Goal: Task Accomplishment & Management: Use online tool/utility

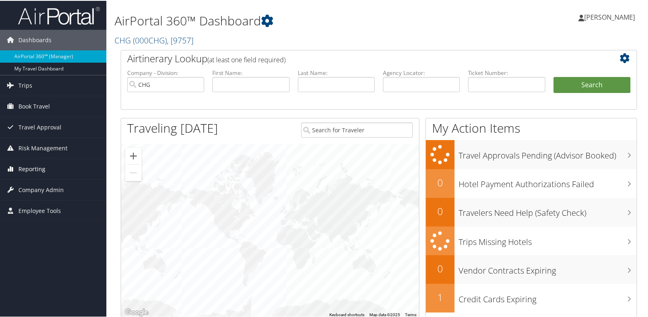
click at [2, 168] on link "Reporting" at bounding box center [53, 168] width 106 height 20
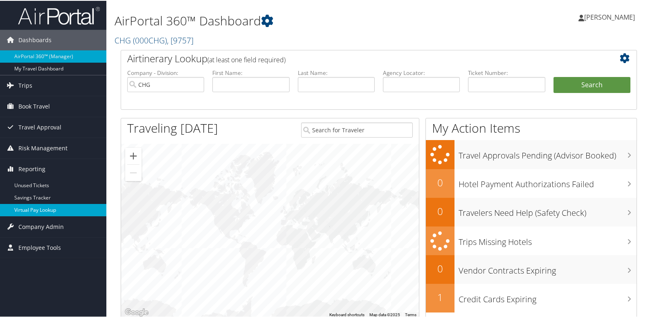
click at [56, 205] on link "Virtual Pay Lookup" at bounding box center [53, 209] width 106 height 12
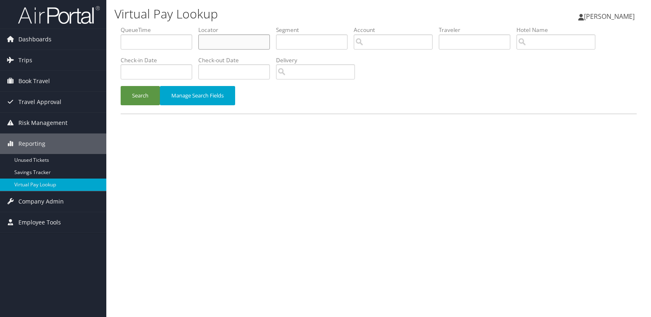
click at [246, 38] on input "text" at bounding box center [234, 41] width 72 height 15
paste input "JXOOVI"
type input "JXOOVI"
click at [144, 95] on button "Search" at bounding box center [140, 95] width 39 height 19
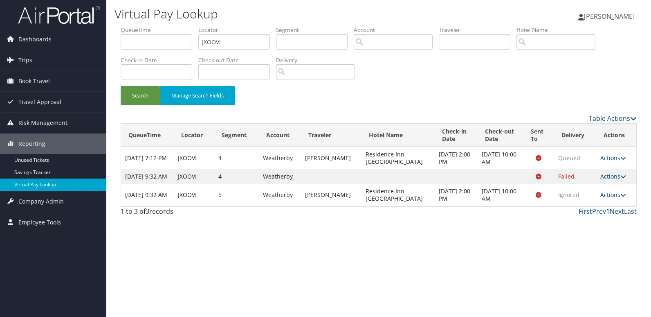
click at [601, 198] on link "Actions" at bounding box center [614, 195] width 26 height 8
click at [596, 223] on link "Logs" at bounding box center [598, 228] width 52 height 14
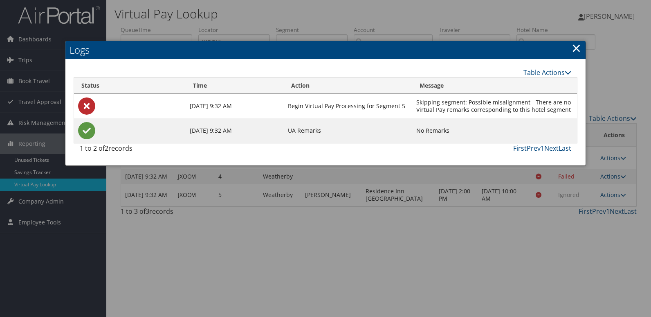
click at [577, 50] on link "×" at bounding box center [576, 48] width 9 height 16
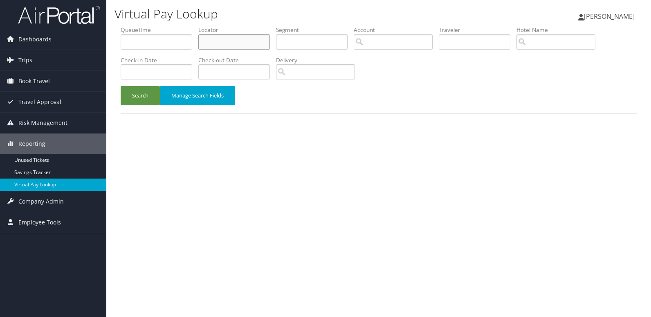
click at [254, 46] on input "text" at bounding box center [234, 41] width 72 height 15
paste input "CQSWHA"
type input "CQSWHA"
click at [146, 97] on button "Search" at bounding box center [140, 95] width 39 height 19
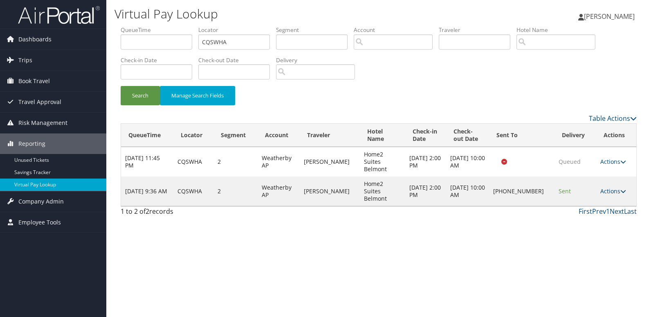
click at [609, 187] on link "Actions" at bounding box center [614, 191] width 26 height 8
click at [601, 199] on link "Logs" at bounding box center [587, 206] width 70 height 14
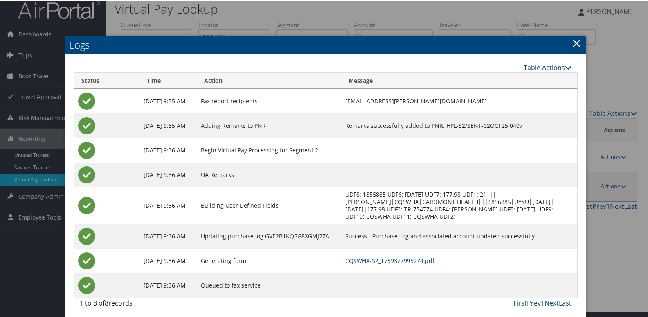
scroll to position [9, 0]
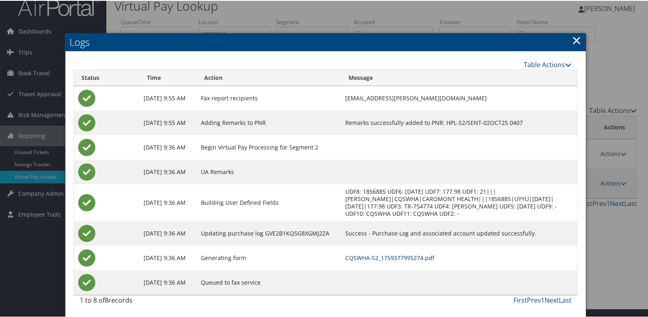
drag, startPoint x: 426, startPoint y: 258, endPoint x: 448, endPoint y: 263, distance: 22.1
click at [426, 258] on link "CQSWHA-S2_1759377995274.pdf" at bounding box center [389, 257] width 89 height 8
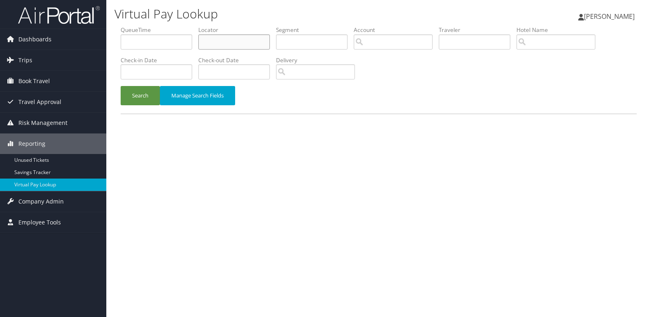
click at [260, 43] on input "text" at bounding box center [234, 41] width 72 height 15
paste input "GRJSUU"
type input "GRJSUU"
click at [145, 103] on button "Search" at bounding box center [140, 95] width 39 height 19
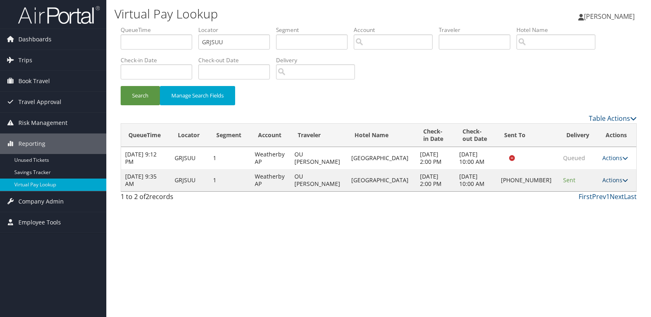
click at [614, 176] on td "Actions Resend Logs Delivery Information View Itinerary" at bounding box center [618, 180] width 38 height 22
drag, startPoint x: 614, startPoint y: 176, endPoint x: 616, endPoint y: 188, distance: 12.0
click at [614, 180] on link "Actions" at bounding box center [616, 180] width 26 height 8
click at [585, 211] on link "Logs" at bounding box center [587, 206] width 70 height 14
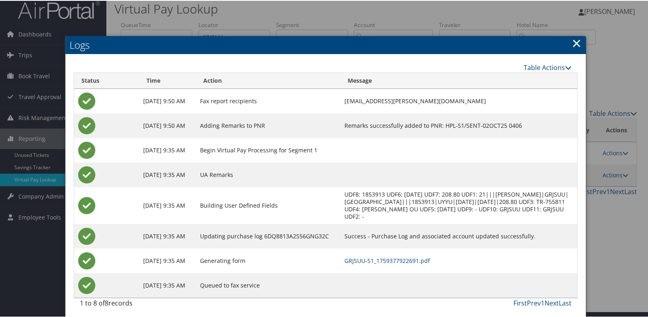
scroll to position [9, 0]
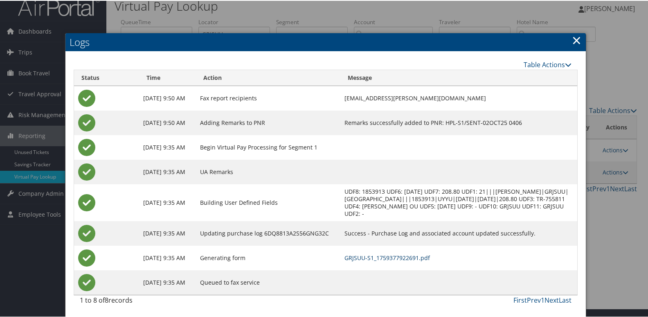
click at [430, 253] on link "GRJSUU-S1_1759377922691.pdf" at bounding box center [388, 257] width 86 height 8
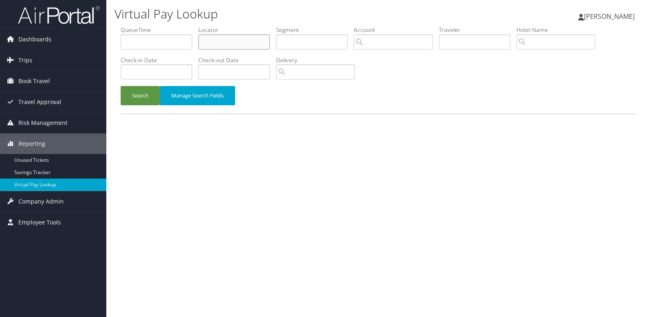
click at [217, 43] on input "text" at bounding box center [234, 41] width 72 height 15
paste input "WBWEUH"
type input "WBWEUH"
click at [143, 99] on button "Search" at bounding box center [140, 95] width 39 height 19
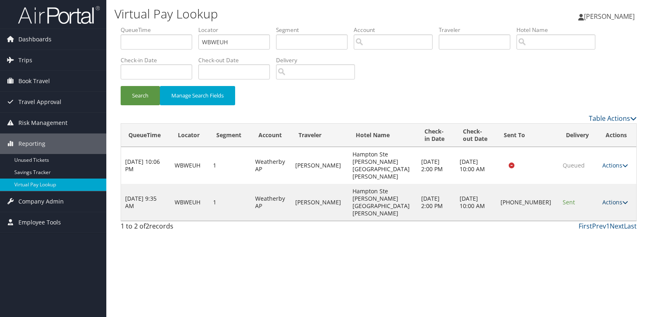
click at [607, 198] on link "Actions" at bounding box center [616, 202] width 26 height 8
click at [601, 206] on link "Logs" at bounding box center [587, 206] width 70 height 14
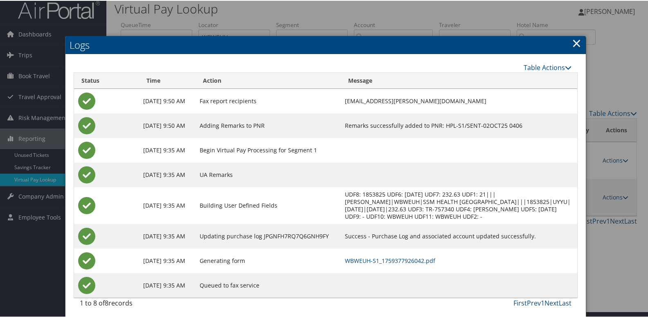
scroll to position [9, 0]
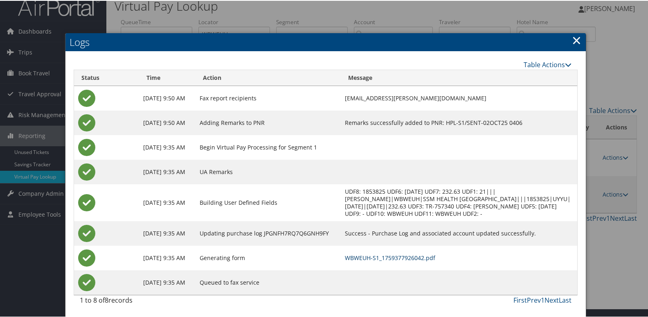
click at [435, 257] on link "WBWEUH-S1_1759377926042.pdf" at bounding box center [390, 257] width 90 height 8
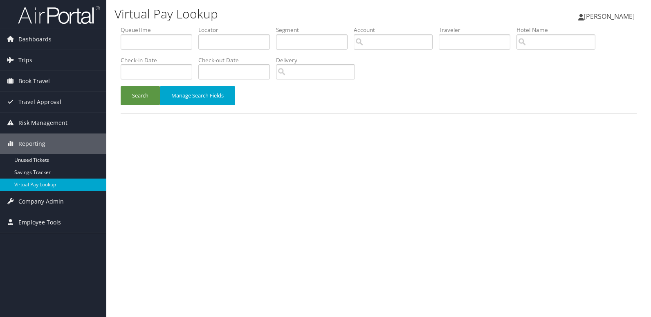
click at [229, 27] on label "Locator" at bounding box center [237, 30] width 78 height 8
drag, startPoint x: 231, startPoint y: 43, endPoint x: 225, endPoint y: 52, distance: 10.6
click at [231, 43] on input "text" at bounding box center [234, 41] width 72 height 15
paste input "CTTCDU"
type input "CTTCDU"
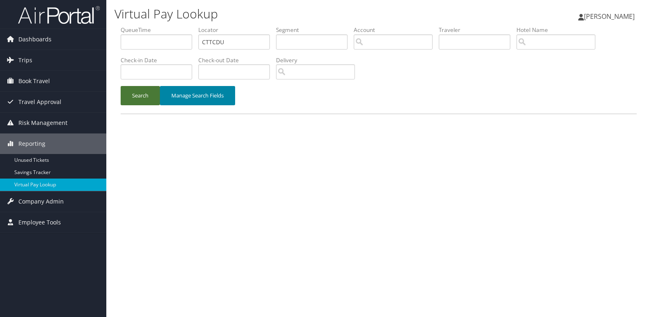
click at [146, 98] on button "Search" at bounding box center [140, 95] width 39 height 19
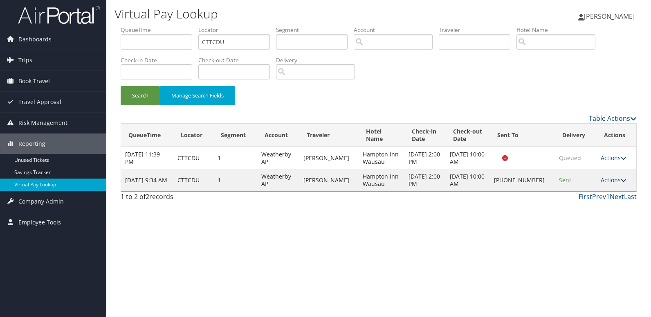
click at [604, 183] on link "Actions" at bounding box center [614, 180] width 26 height 8
click at [596, 207] on link "Logs" at bounding box center [586, 206] width 70 height 14
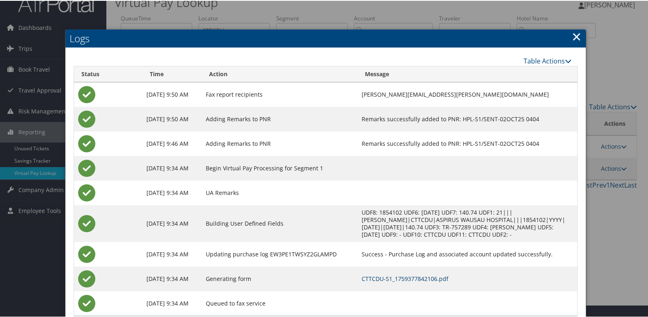
scroll to position [33, 0]
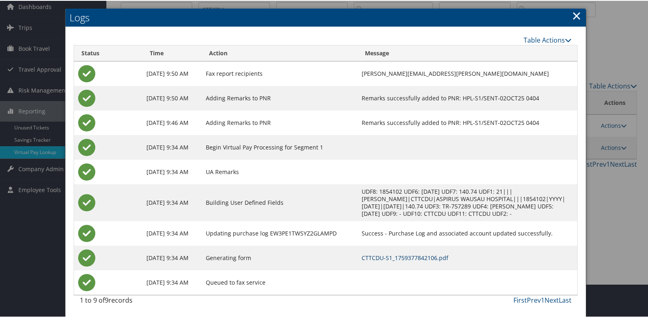
click at [447, 257] on link "CTTCDU-S1_1759377842106.pdf" at bounding box center [405, 257] width 87 height 8
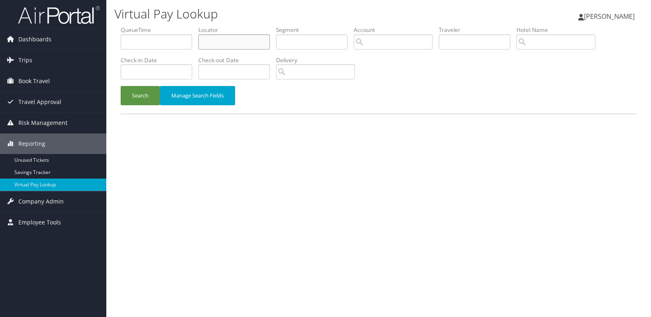
click at [229, 45] on input "text" at bounding box center [234, 41] width 72 height 15
paste input "YCXWUJ"
type input "YCXWUJ"
click at [146, 92] on button "Search" at bounding box center [140, 95] width 39 height 19
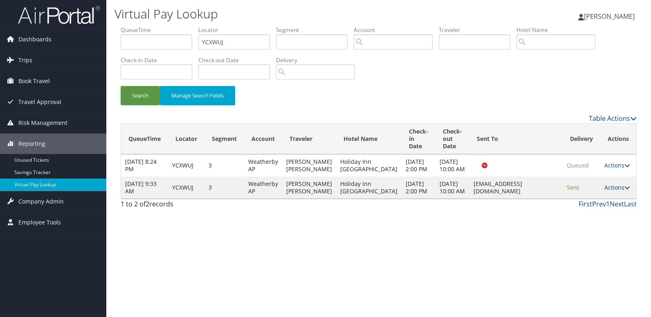
click at [614, 191] on link "Actions" at bounding box center [618, 187] width 26 height 8
click at [590, 231] on link "Logs" at bounding box center [602, 235] width 52 height 14
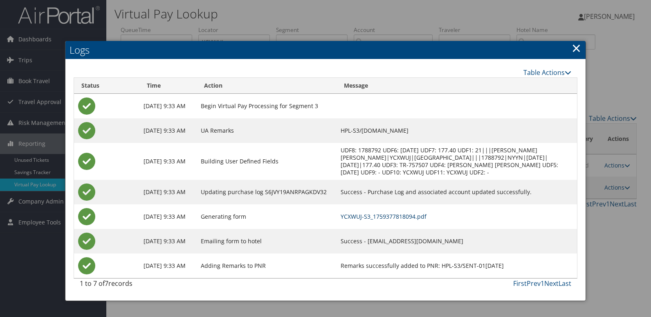
click at [410, 214] on link "YCXWUJ-S3_1759377818094.pdf" at bounding box center [384, 216] width 86 height 8
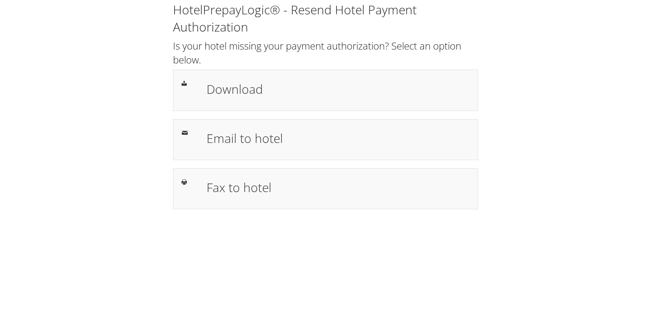
click at [320, 96] on h1 "Download" at bounding box center [338, 89] width 263 height 18
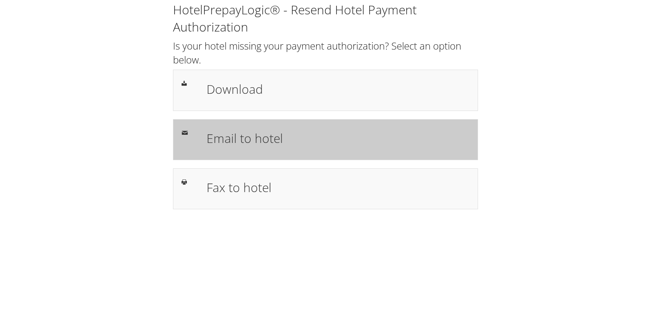
click at [325, 129] on h1 "Email to hotel" at bounding box center [338, 138] width 263 height 18
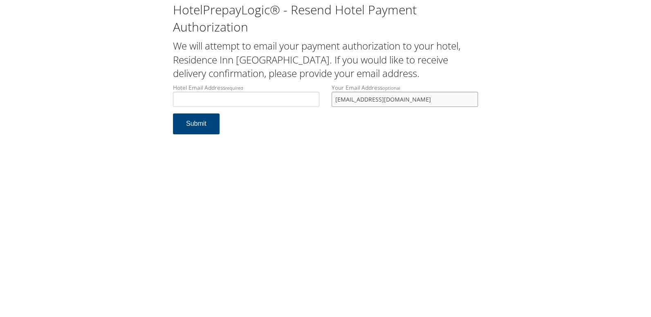
drag, startPoint x: 441, startPoint y: 97, endPoint x: 248, endPoint y: 106, distance: 192.9
click at [250, 105] on div "Hotel Email Address required Hotel email address is required Your Email Address…" at bounding box center [326, 98] width 318 height 30
click at [266, 97] on input "Hotel Email Address required" at bounding box center [246, 99] width 146 height 15
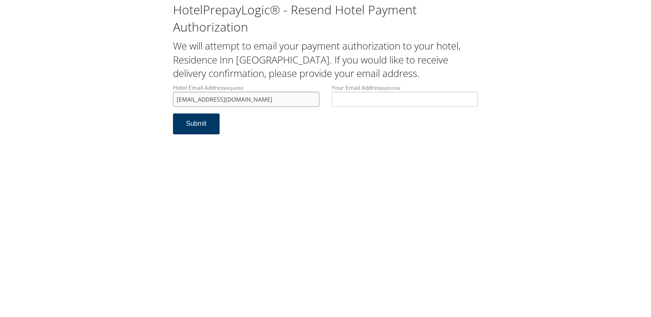
type input "[EMAIL_ADDRESS][DOMAIN_NAME]"
click at [210, 118] on button "Submit" at bounding box center [196, 123] width 47 height 21
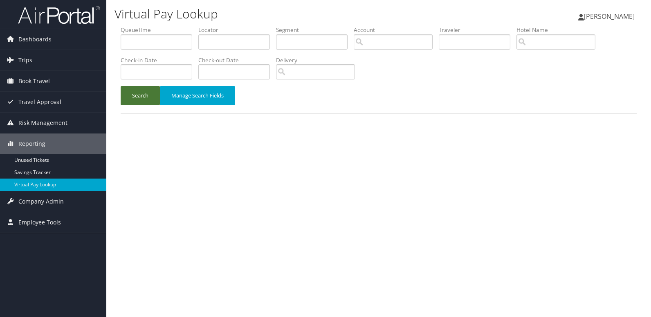
click at [152, 93] on button "Search" at bounding box center [140, 95] width 39 height 19
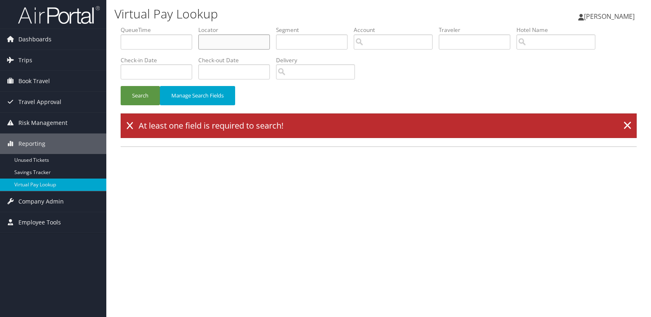
click at [238, 39] on input "text" at bounding box center [234, 41] width 72 height 15
paste input "JXOOVI"
type input "JXOOVI"
click at [150, 91] on button "Search" at bounding box center [140, 95] width 39 height 19
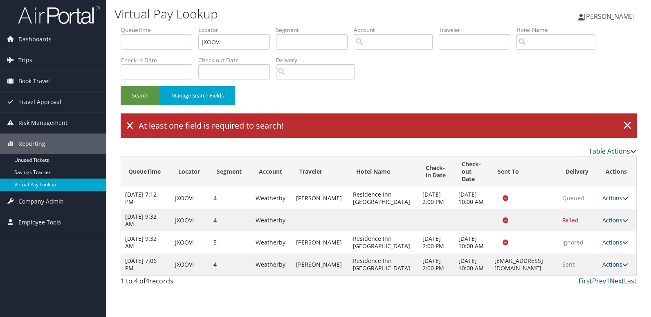
click at [614, 268] on link "Actions" at bounding box center [616, 264] width 26 height 8
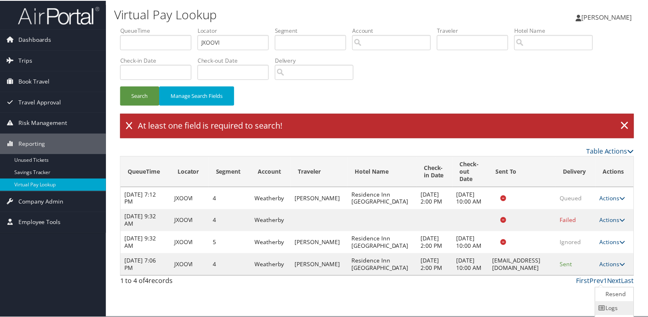
scroll to position [28, 0]
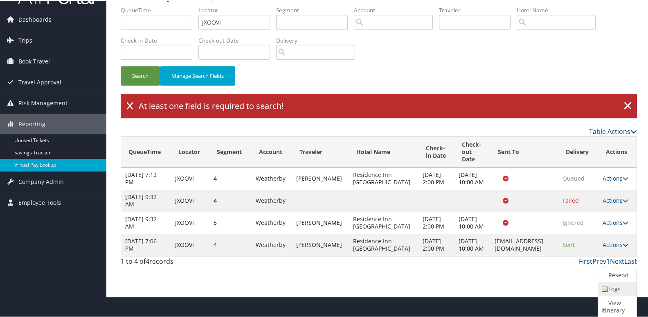
click at [616, 285] on link "Logs" at bounding box center [616, 288] width 36 height 14
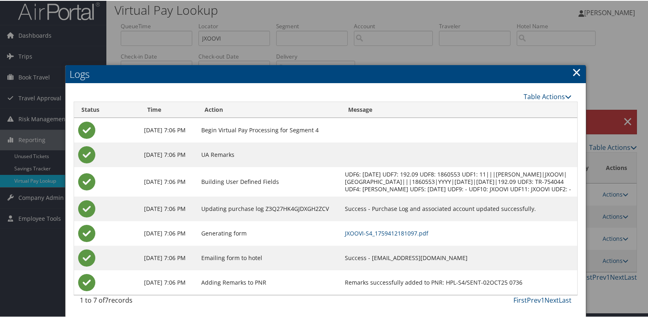
scroll to position [12, 0]
click at [428, 232] on link "JXOOVI-S4_1759412181097.pdf" at bounding box center [386, 232] width 83 height 8
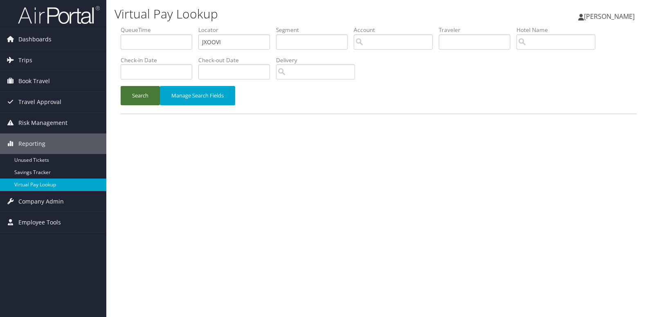
click at [147, 98] on button "Search" at bounding box center [140, 95] width 39 height 19
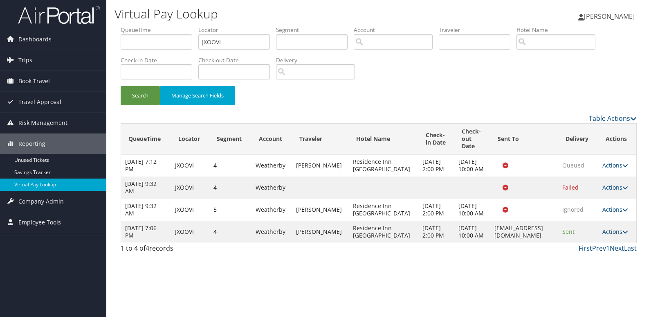
click at [606, 235] on link "Actions" at bounding box center [616, 232] width 26 height 8
click at [602, 259] on link "Resend" at bounding box center [599, 262] width 52 height 14
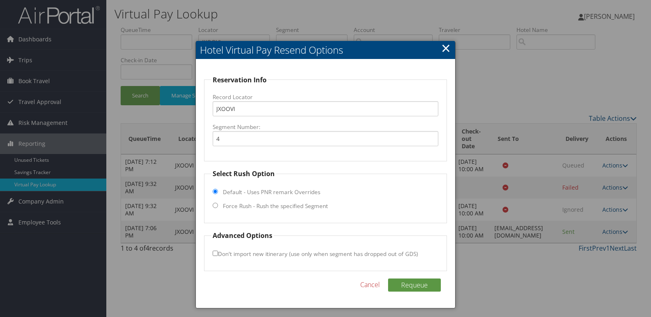
click at [268, 207] on label "Force Rush - Rush the specified Segment" at bounding box center [275, 206] width 105 height 8
click at [218, 207] on input "Force Rush - Rush the specified Segment" at bounding box center [215, 205] width 5 height 5
radio input "true"
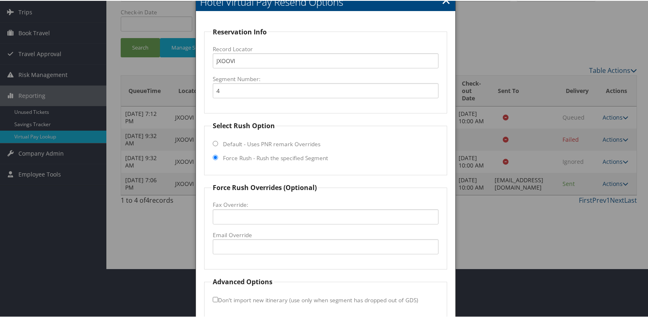
scroll to position [86, 0]
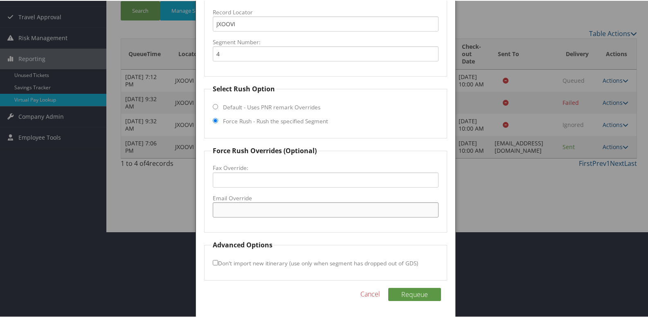
click at [267, 205] on input "Email Override" at bounding box center [326, 208] width 226 height 15
type input "frontdesk.rimodesto@gmail.com"
click at [419, 295] on button "Requeue" at bounding box center [414, 293] width 53 height 13
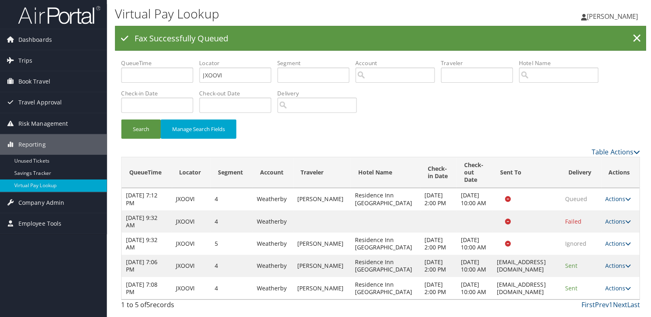
scroll to position [0, 0]
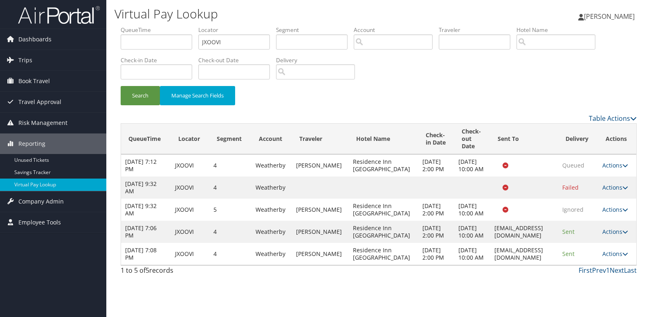
drag, startPoint x: 455, startPoint y: 281, endPoint x: 548, endPoint y: 287, distance: 92.3
click at [548, 265] on td "frontdesk.rimodesto@gmail.com" at bounding box center [525, 254] width 68 height 22
copy td "frontdesk.rimodesto@gmail.com"
click at [614, 257] on link "Actions" at bounding box center [616, 254] width 26 height 8
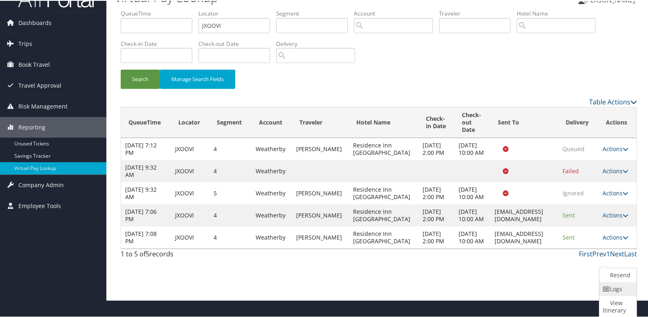
click at [616, 289] on link "Logs" at bounding box center [616, 288] width 35 height 14
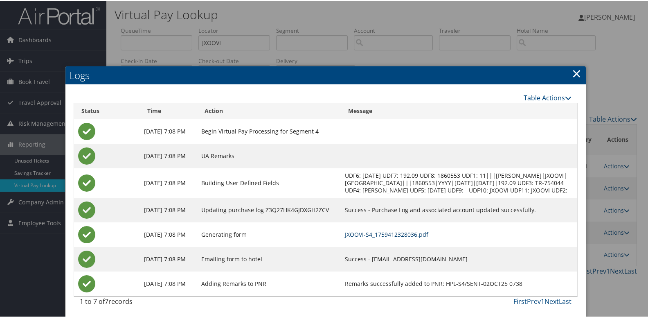
click at [428, 237] on link "JXOOVI-S4_1759412328036.pdf" at bounding box center [386, 234] width 83 height 8
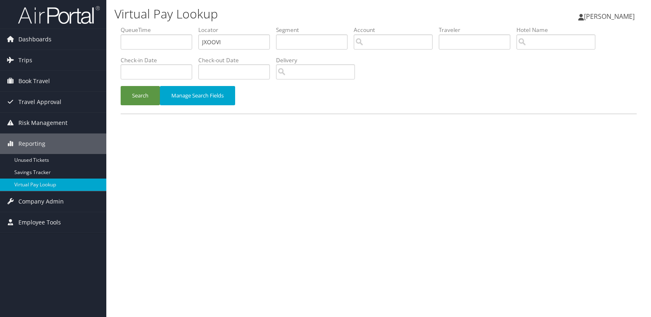
click at [187, 26] on ul "QueueTime Locator JXOOVI Segment Account Traveler Hotel Name Check-in Date Chec…" at bounding box center [379, 26] width 516 height 0
drag, startPoint x: 178, startPoint y: 36, endPoint x: 129, endPoint y: 62, distance: 56.0
click at [132, 26] on ul "QueueTime Locator JGRLXO Segment Account Traveler Hotel Name Check-in Date Chec…" at bounding box center [379, 26] width 516 height 0
type input "JGRLXO"
click at [134, 96] on button "Search" at bounding box center [140, 95] width 39 height 19
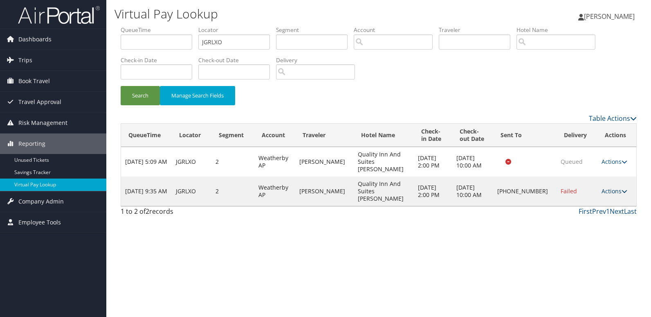
click at [609, 187] on link "Actions" at bounding box center [615, 191] width 26 height 8
click at [597, 203] on link "Logs" at bounding box center [587, 206] width 70 height 14
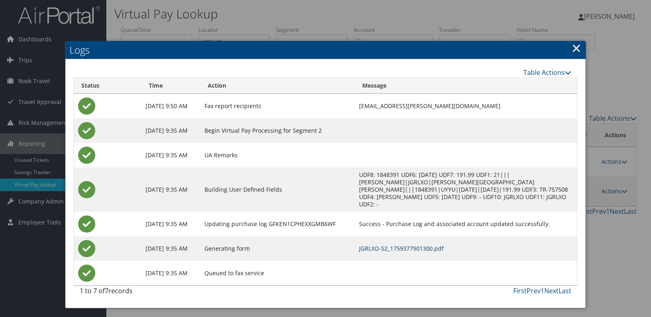
click at [440, 244] on link "JGRLXO-S2_1759377901300.pdf" at bounding box center [401, 248] width 85 height 8
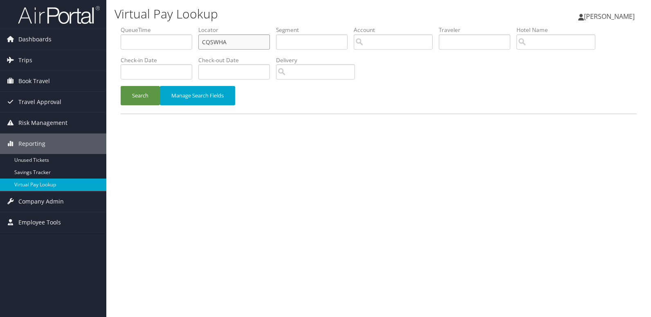
drag, startPoint x: 236, startPoint y: 40, endPoint x: 137, endPoint y: 63, distance: 100.8
click at [135, 26] on ul "QueueTime Locator CQSWHA Segment Account Traveler Hotel Name Check-in Date Chec…" at bounding box center [379, 26] width 516 height 0
paste input "QLRWWG"
type input "QLRWWG"
click at [149, 97] on button "Search" at bounding box center [140, 95] width 39 height 19
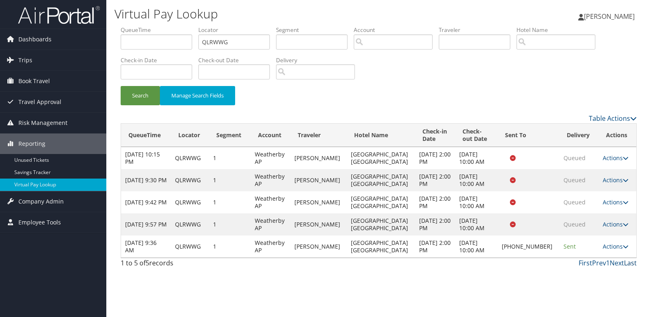
drag, startPoint x: 607, startPoint y: 243, endPoint x: 625, endPoint y: 262, distance: 26.1
click at [607, 243] on link "Actions" at bounding box center [616, 246] width 26 height 8
click at [601, 273] on link "Logs" at bounding box center [587, 272] width 70 height 14
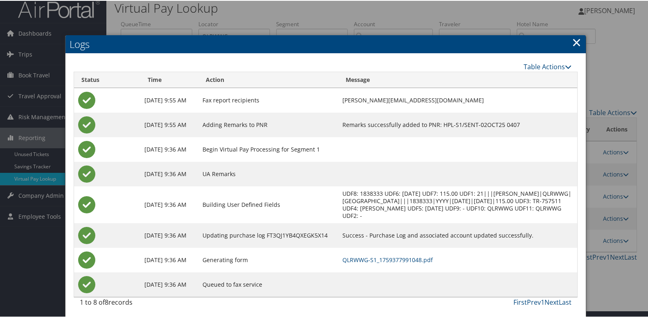
scroll to position [9, 0]
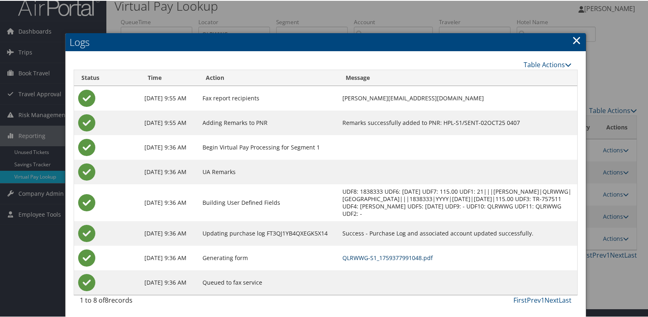
click at [415, 256] on link "QLRWWG-S1_1759377991048.pdf" at bounding box center [388, 257] width 90 height 8
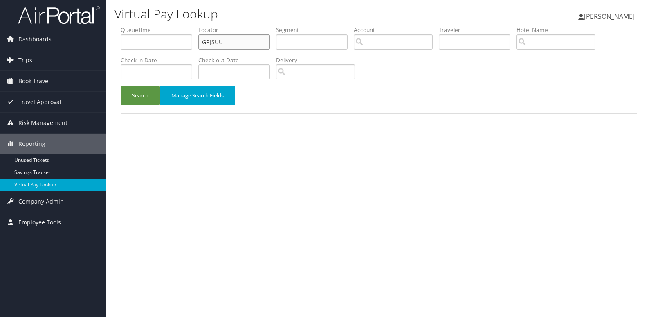
click at [150, 26] on ul "QueueTime Locator GRJSUU Segment Account Traveler Hotel Name Check-in Date Chec…" at bounding box center [379, 26] width 516 height 0
paste input "URRJLR"
type input "URRJLR"
drag, startPoint x: 141, startPoint y: 101, endPoint x: 402, endPoint y: 0, distance: 280.0
click at [141, 102] on button "Search" at bounding box center [140, 95] width 39 height 19
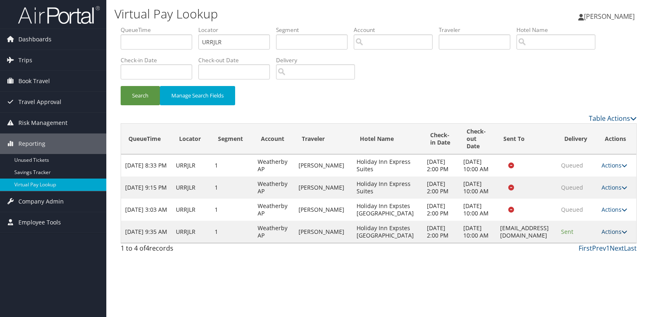
click at [614, 235] on link "Actions" at bounding box center [615, 232] width 26 height 8
click at [593, 260] on link "Logs" at bounding box center [597, 261] width 52 height 14
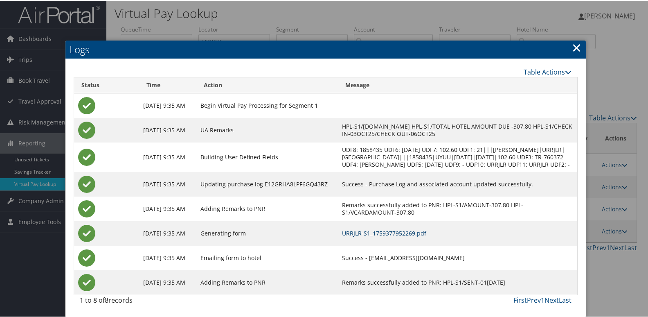
scroll to position [9, 0]
click at [425, 228] on td "URRJLR-S1_1759377952269.pdf" at bounding box center [457, 232] width 239 height 25
click at [426, 232] on link "URRJLR-S1_1759377952269.pdf" at bounding box center [384, 232] width 84 height 8
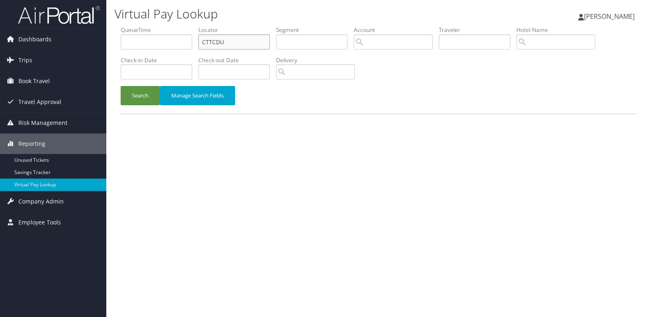
drag, startPoint x: 239, startPoint y: 38, endPoint x: 124, endPoint y: 43, distance: 115.9
click at [126, 26] on ul "QueueTime Locator CTTCDU Segment Account Traveler Hotel Name Check-in Date Chec…" at bounding box center [379, 26] width 516 height 0
paste input "IAFCNL"
type input "IAFCNL"
click at [120, 95] on div "Search Manage Search Fields" at bounding box center [379, 99] width 529 height 27
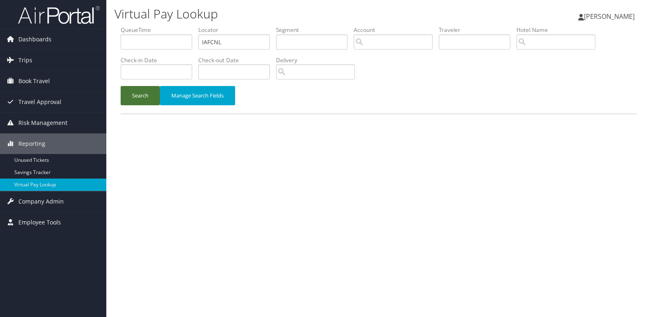
click at [141, 93] on button "Search" at bounding box center [140, 95] width 39 height 19
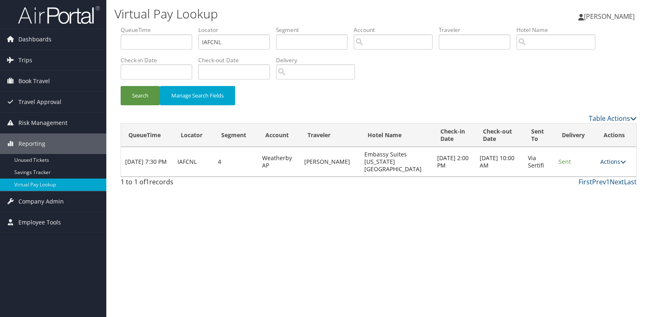
click at [614, 158] on link "Actions" at bounding box center [614, 162] width 26 height 8
click at [583, 180] on link "Logs" at bounding box center [598, 184] width 52 height 14
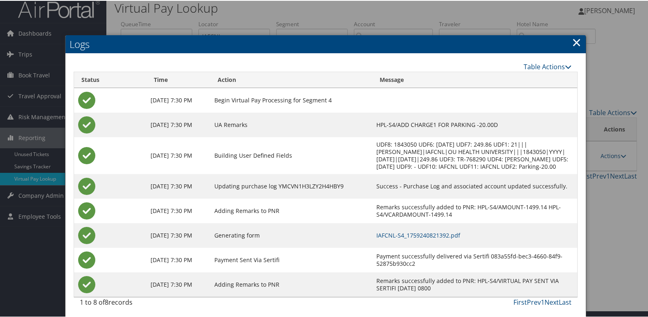
scroll to position [9, 0]
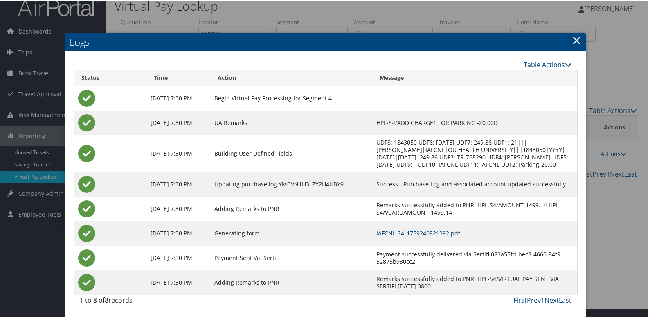
drag, startPoint x: 403, startPoint y: 231, endPoint x: 259, endPoint y: 135, distance: 172.8
click at [403, 231] on link "IAFCNL-S4_1759240821392.pdf" at bounding box center [418, 232] width 84 height 8
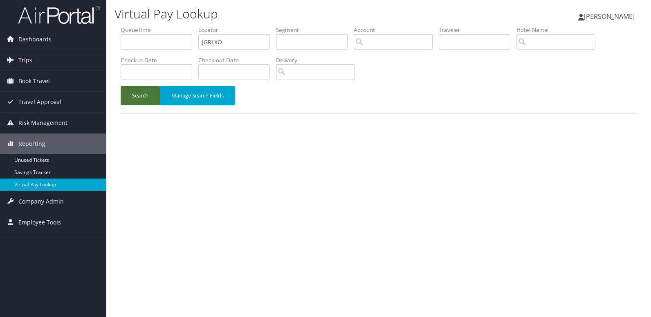
click at [131, 97] on button "Search" at bounding box center [140, 95] width 39 height 19
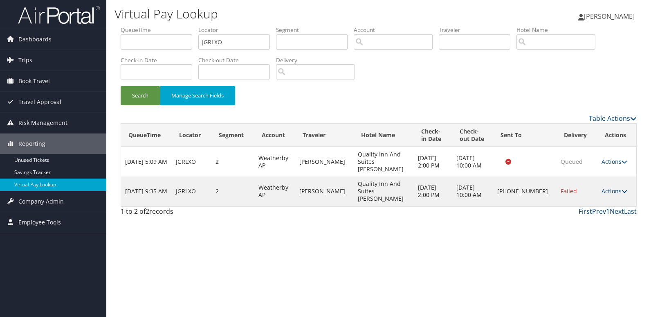
click at [602, 187] on link "Actions" at bounding box center [615, 191] width 26 height 8
click at [597, 191] on link "Resend" at bounding box center [587, 192] width 70 height 14
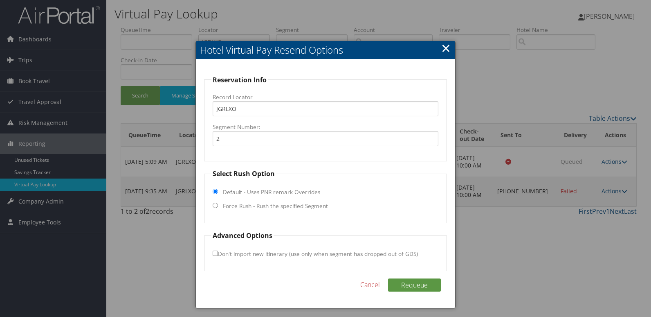
click at [253, 208] on label "Force Rush - Rush the specified Segment" at bounding box center [275, 206] width 105 height 8
click at [218, 208] on input "Force Rush - Rush the specified Segment" at bounding box center [215, 205] width 5 height 5
radio input "true"
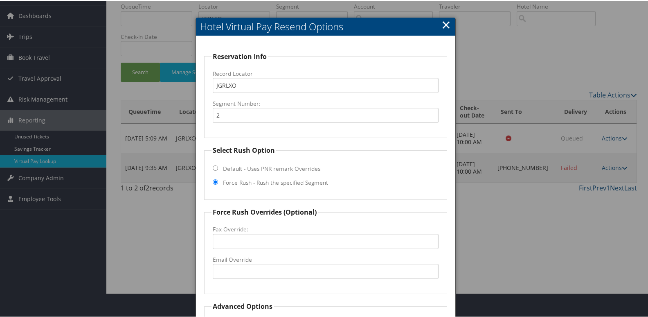
scroll to position [86, 0]
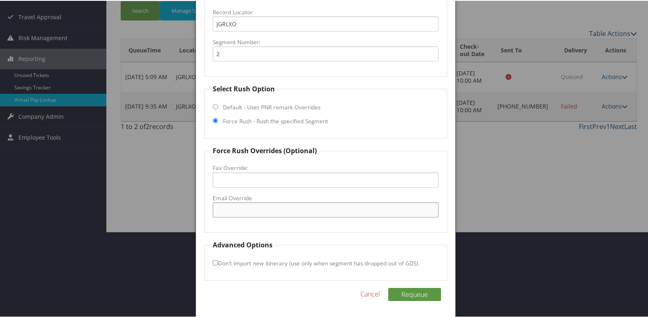
click at [256, 208] on input "Email Override" at bounding box center [326, 208] width 226 height 15
click at [246, 201] on label "Email Override" at bounding box center [326, 197] width 226 height 8
click at [246, 201] on input "Email Override" at bounding box center [326, 208] width 226 height 15
click at [240, 207] on input "Email Override" at bounding box center [326, 208] width 226 height 15
click at [239, 209] on input "Email Override" at bounding box center [326, 208] width 226 height 15
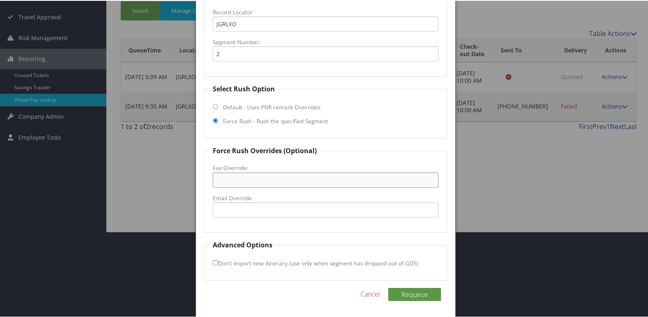
click at [428, 181] on input "Fax Override:" at bounding box center [326, 178] width 226 height 15
click at [475, 127] on div at bounding box center [325, 158] width 651 height 317
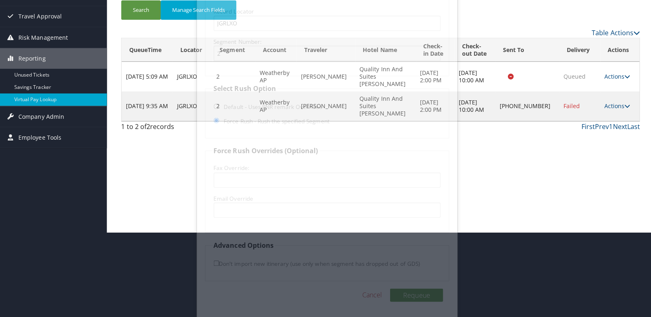
scroll to position [0, 0]
